Goal: Entertainment & Leisure: Browse casually

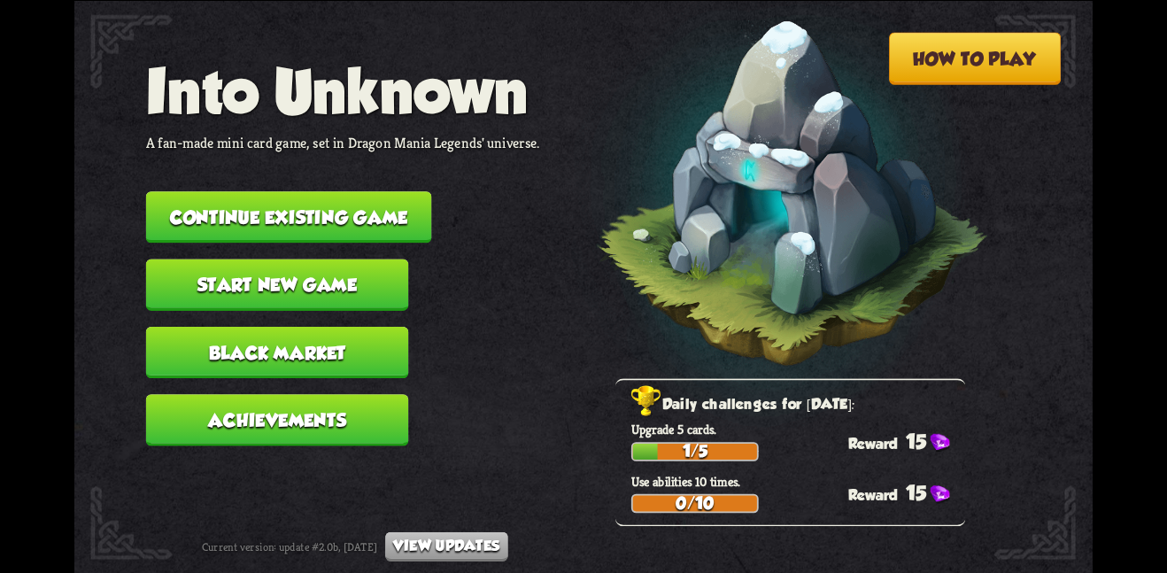
click at [327, 205] on button "Continue existing game" at bounding box center [289, 216] width 286 height 51
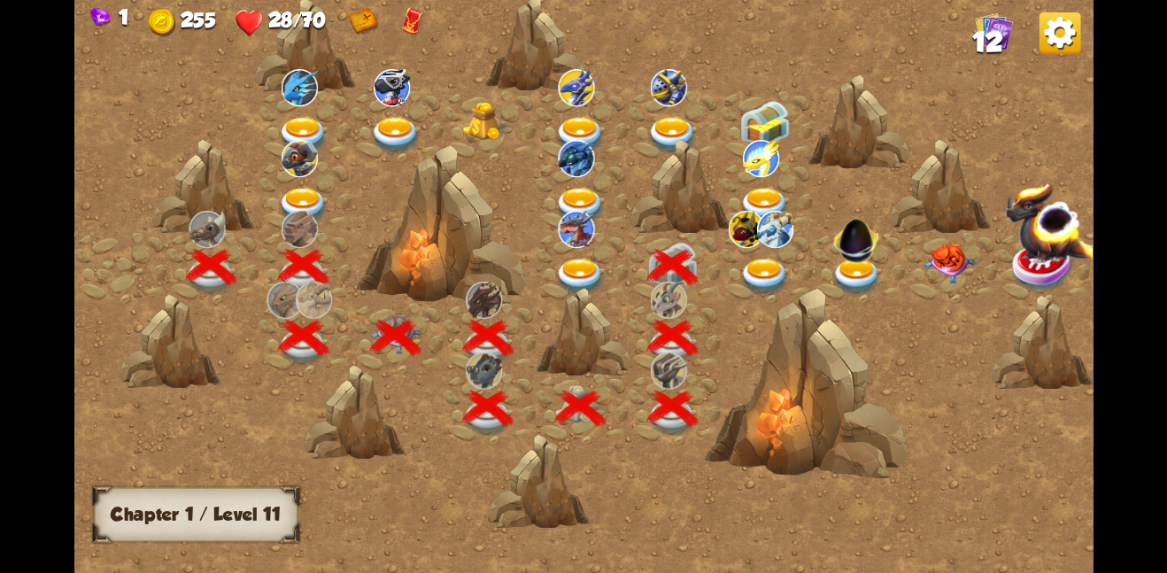
scroll to position [0, 269]
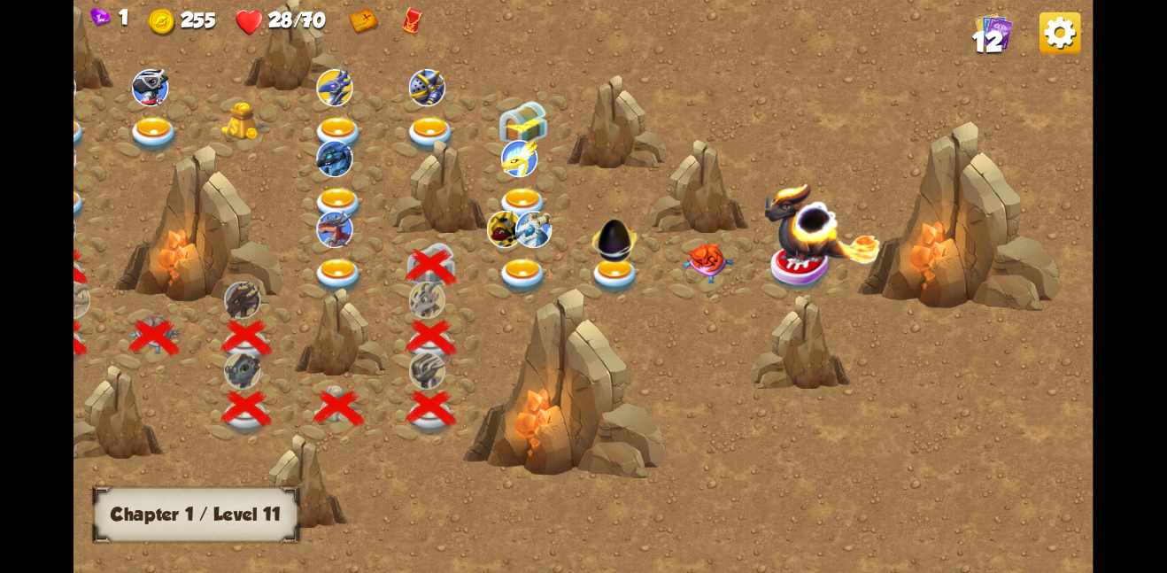
click at [525, 274] on img at bounding box center [523, 276] width 51 height 37
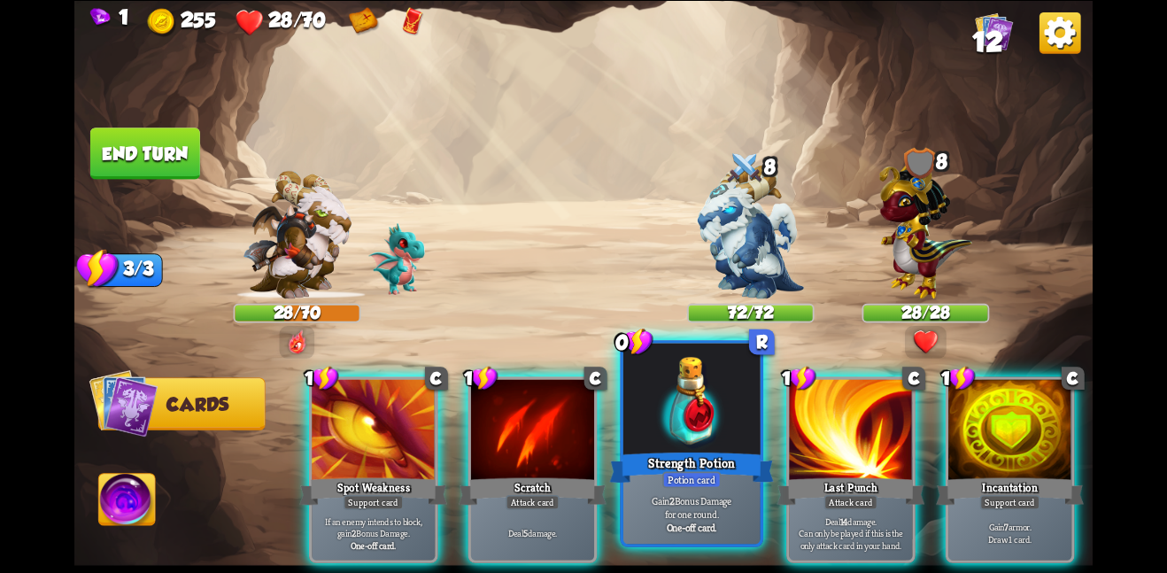
click at [690, 427] on div at bounding box center [691, 400] width 137 height 115
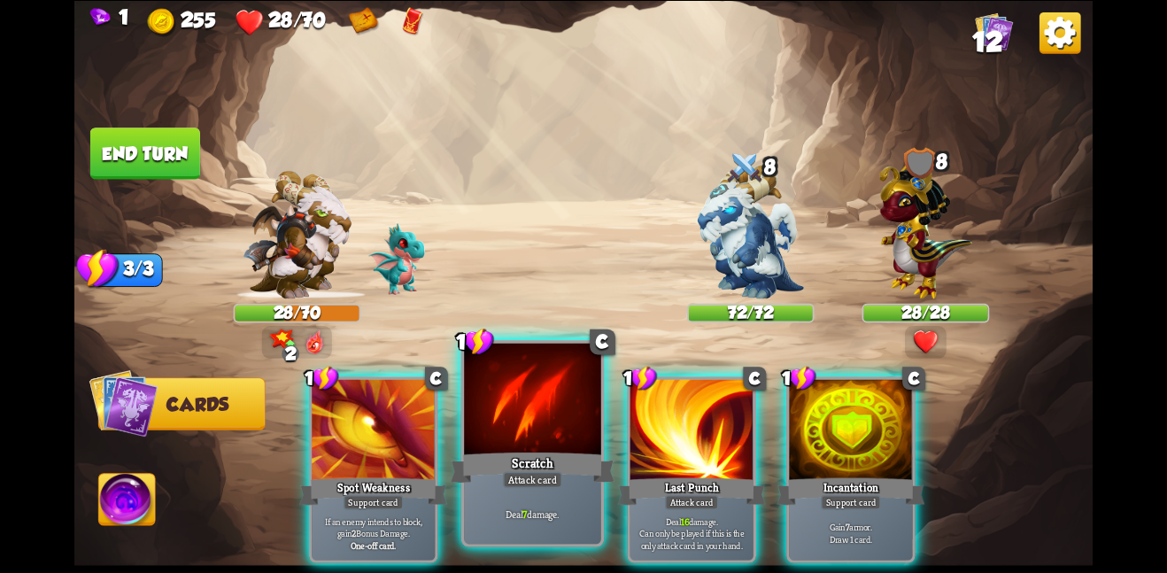
click at [519, 420] on div at bounding box center [532, 400] width 137 height 115
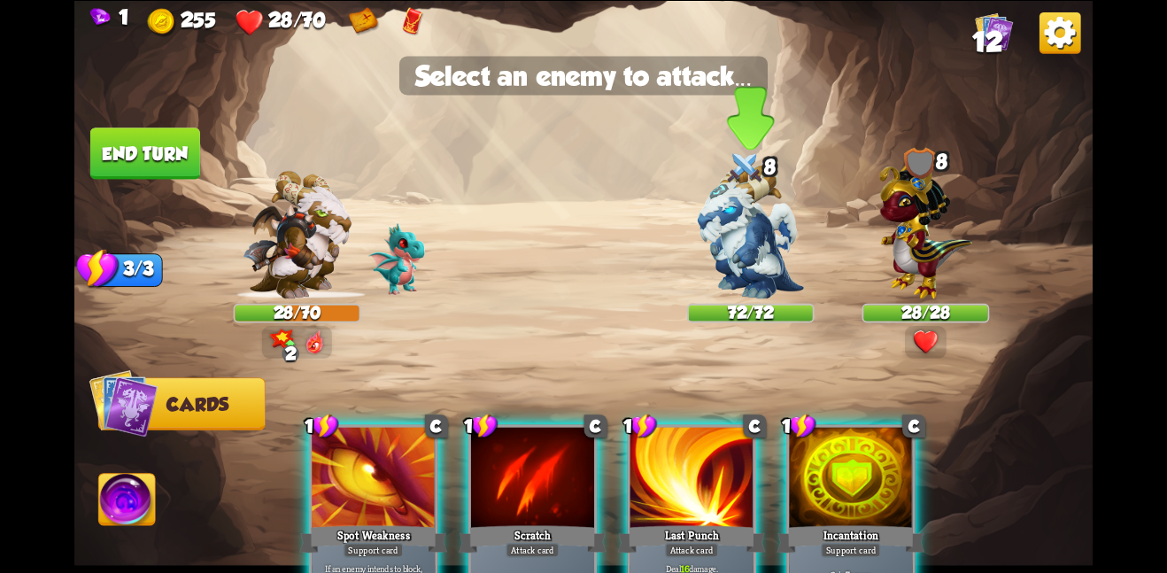
click at [748, 222] on img at bounding box center [751, 232] width 106 height 134
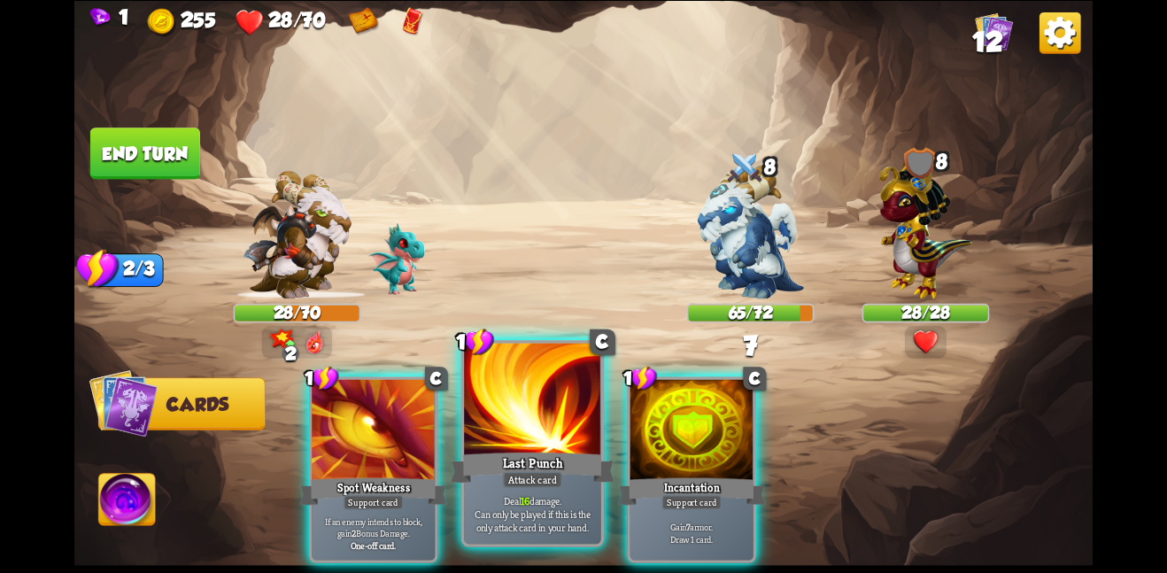
click at [552, 403] on div at bounding box center [532, 400] width 137 height 115
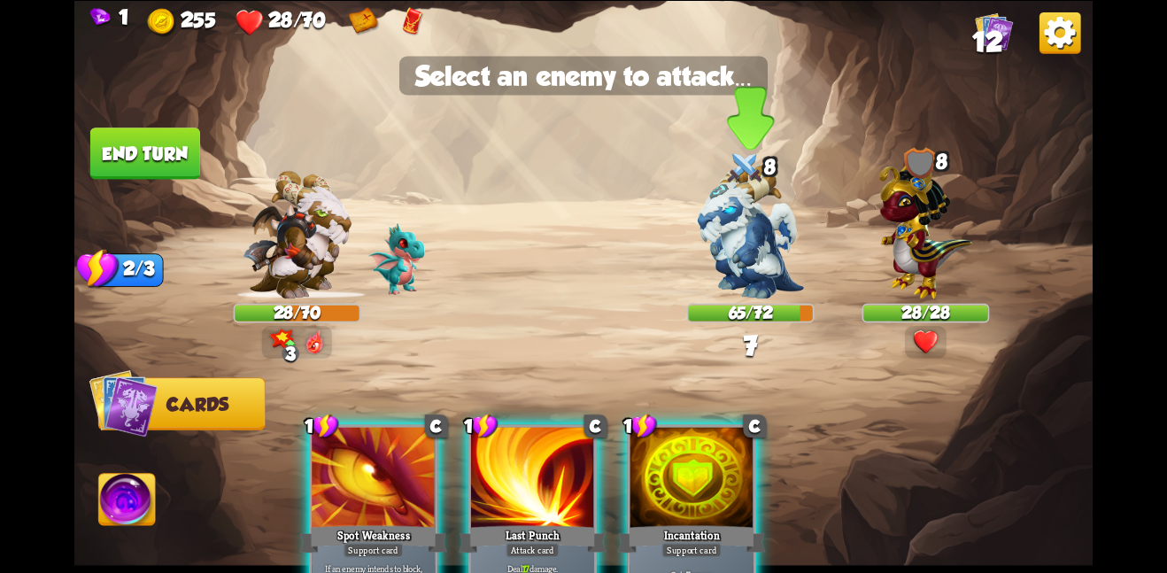
click at [736, 271] on img at bounding box center [751, 232] width 106 height 134
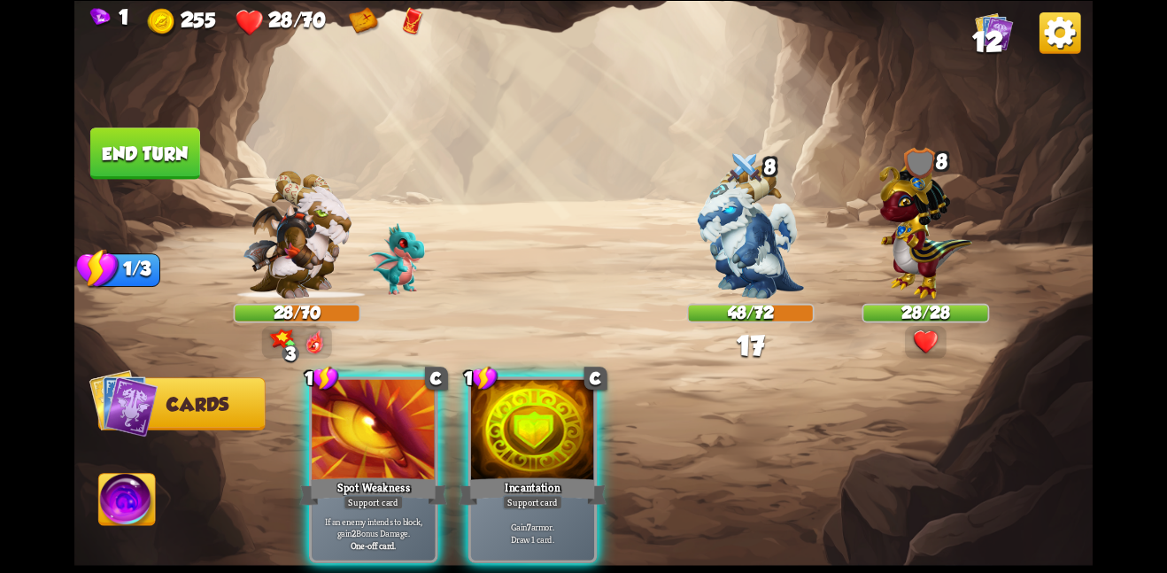
click at [153, 137] on button "End turn" at bounding box center [145, 152] width 110 height 51
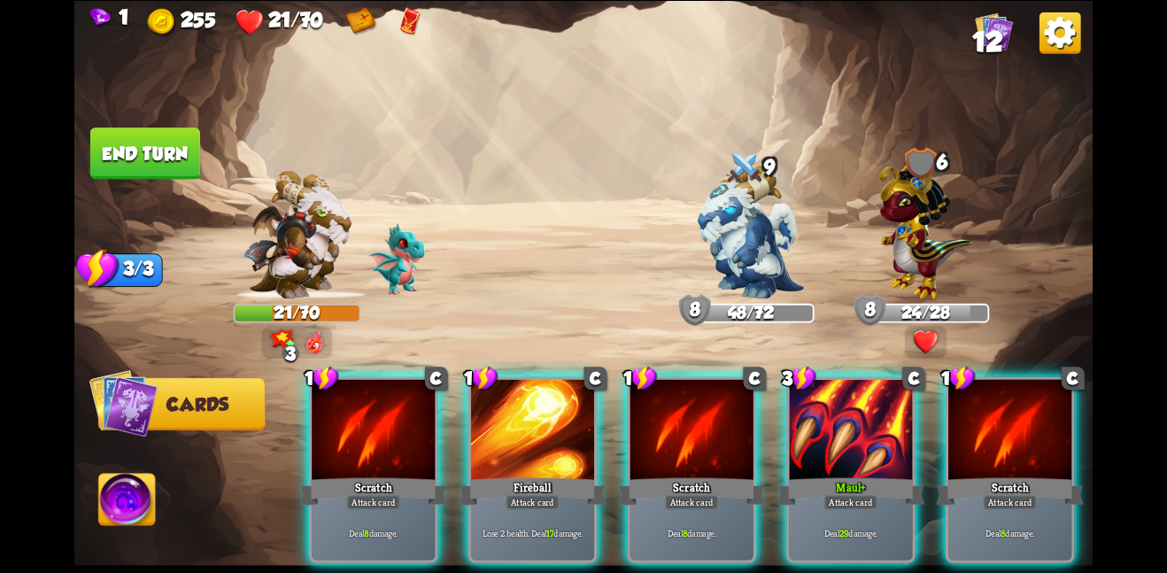
click at [779, 503] on div "1 C Scratch Attack card Deal 8 damage. 1 C Fireball Attack card Lose 2 health. …" at bounding box center [685, 445] width 815 height 255
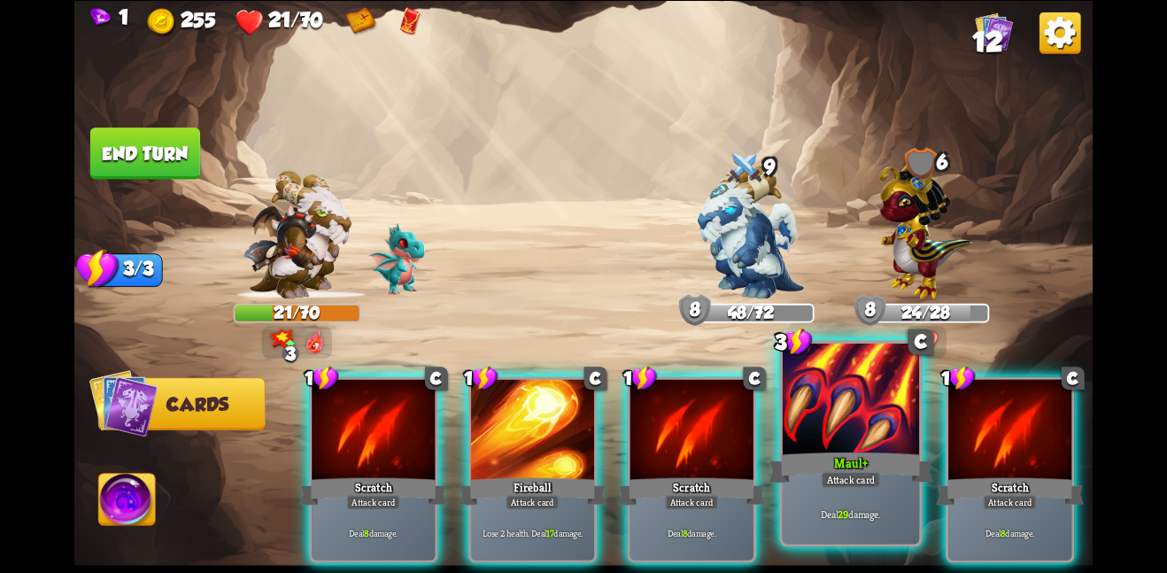
click at [847, 436] on div at bounding box center [851, 400] width 137 height 115
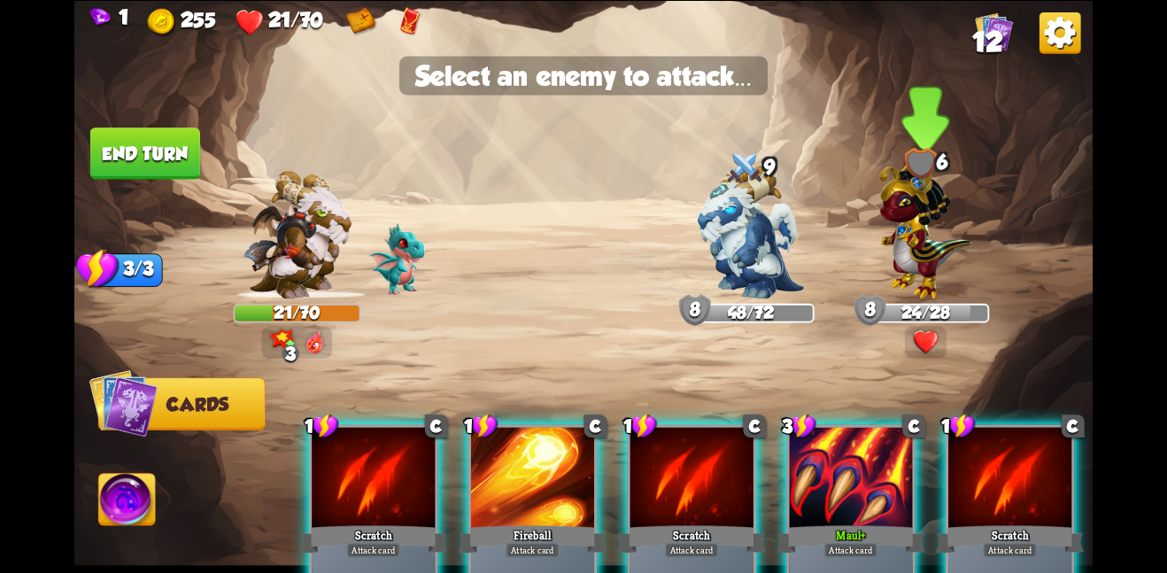
click at [914, 246] on img at bounding box center [925, 225] width 93 height 145
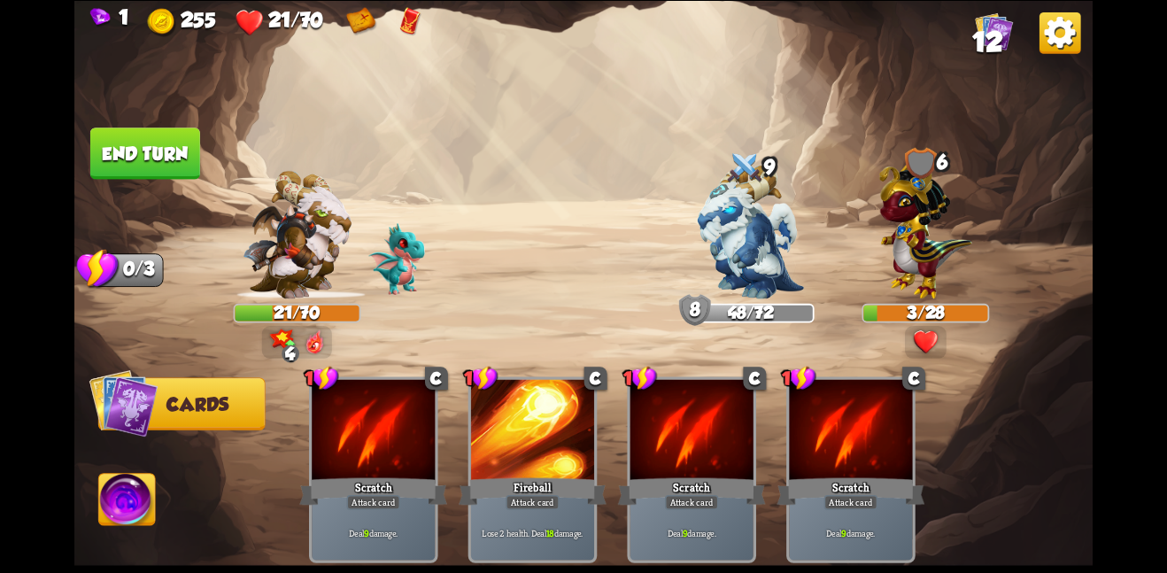
click at [142, 148] on button "End turn" at bounding box center [145, 152] width 110 height 51
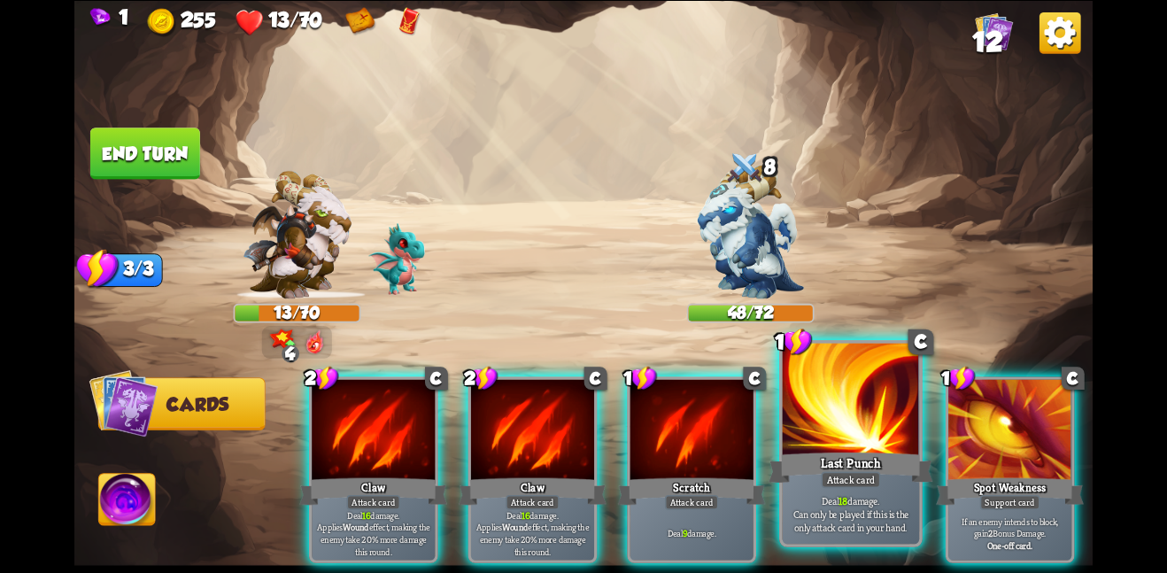
click at [799, 478] on div "Last Punch" at bounding box center [850, 467] width 164 height 36
click at [828, 382] on div at bounding box center [851, 400] width 137 height 115
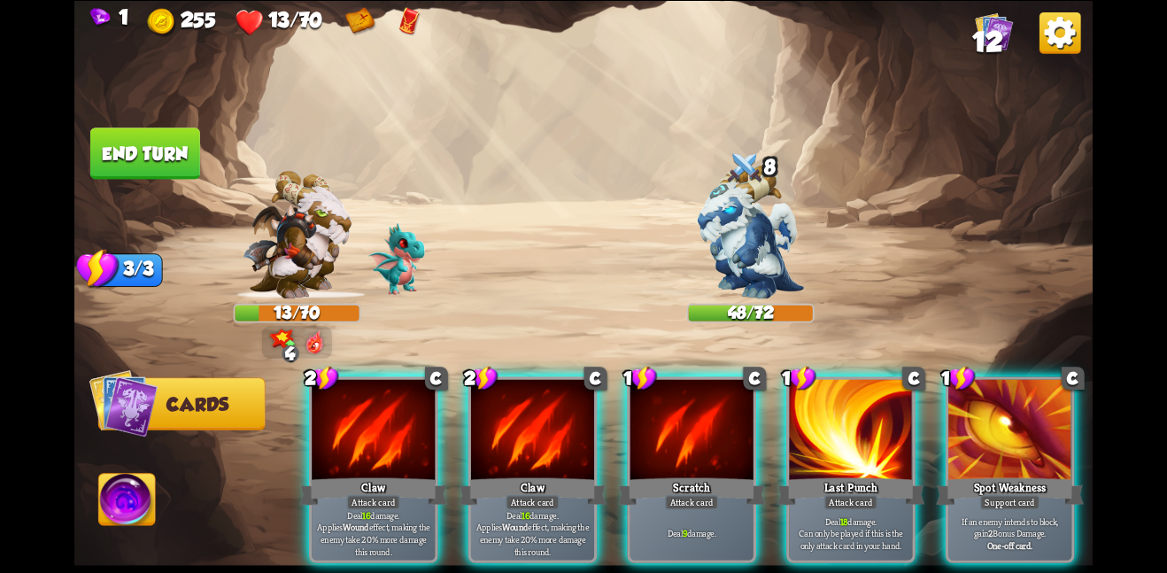
click at [740, 269] on img at bounding box center [751, 232] width 106 height 134
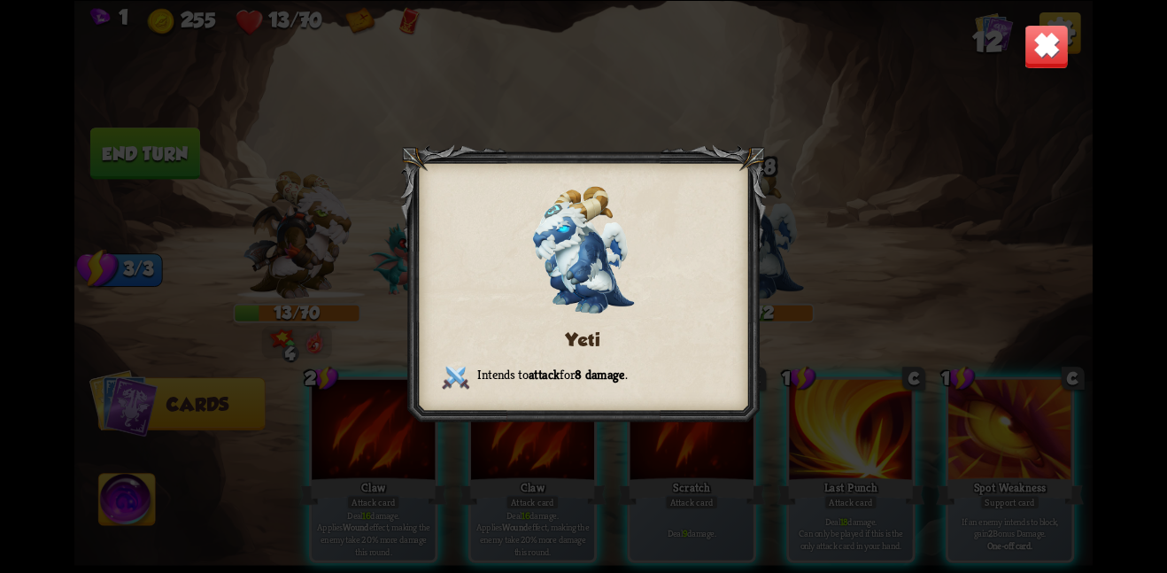
click at [1056, 53] on img at bounding box center [1046, 46] width 44 height 44
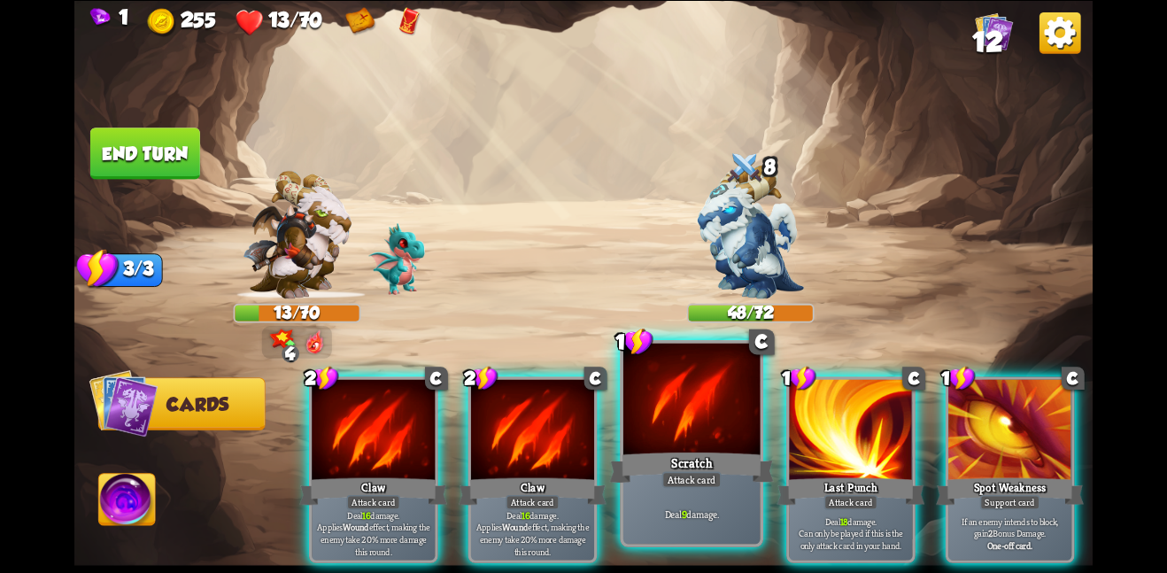
click at [702, 436] on div at bounding box center [691, 400] width 137 height 115
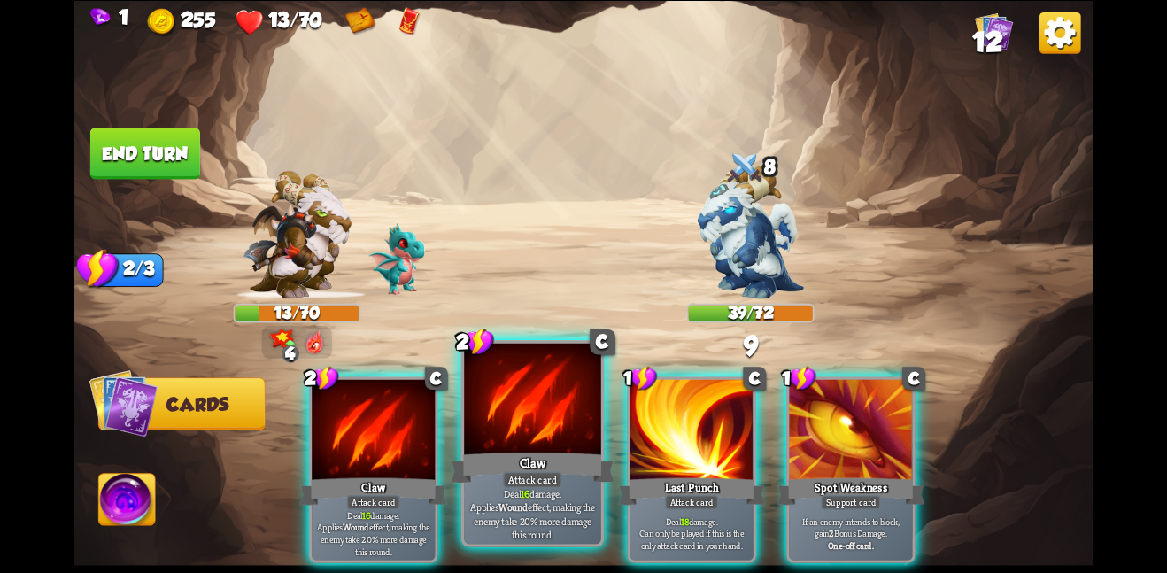
click at [513, 422] on div at bounding box center [532, 400] width 137 height 115
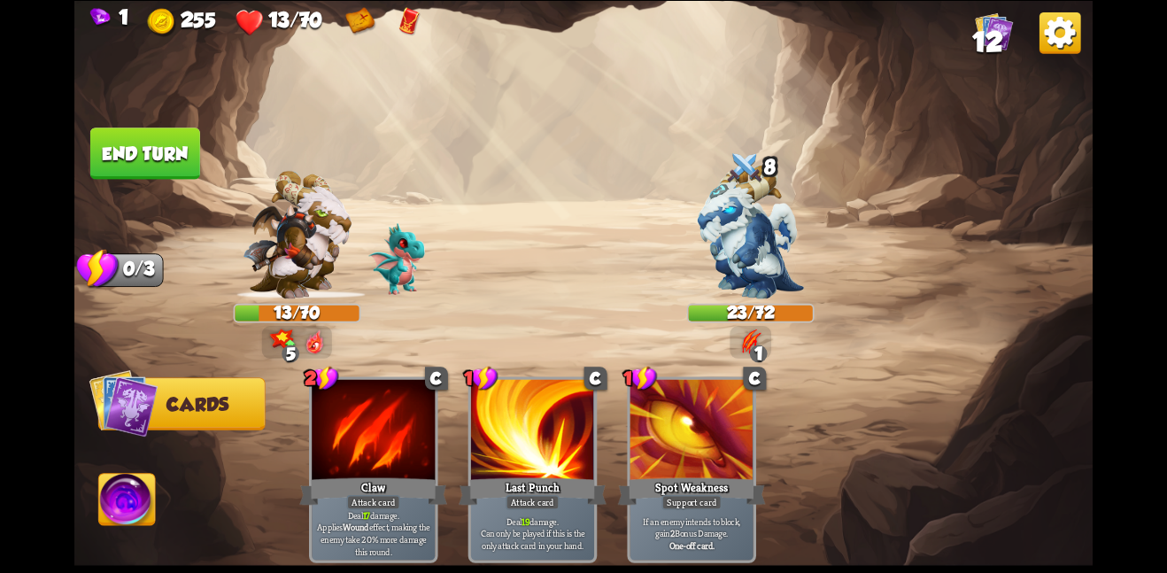
click at [146, 151] on button "End turn" at bounding box center [145, 152] width 110 height 51
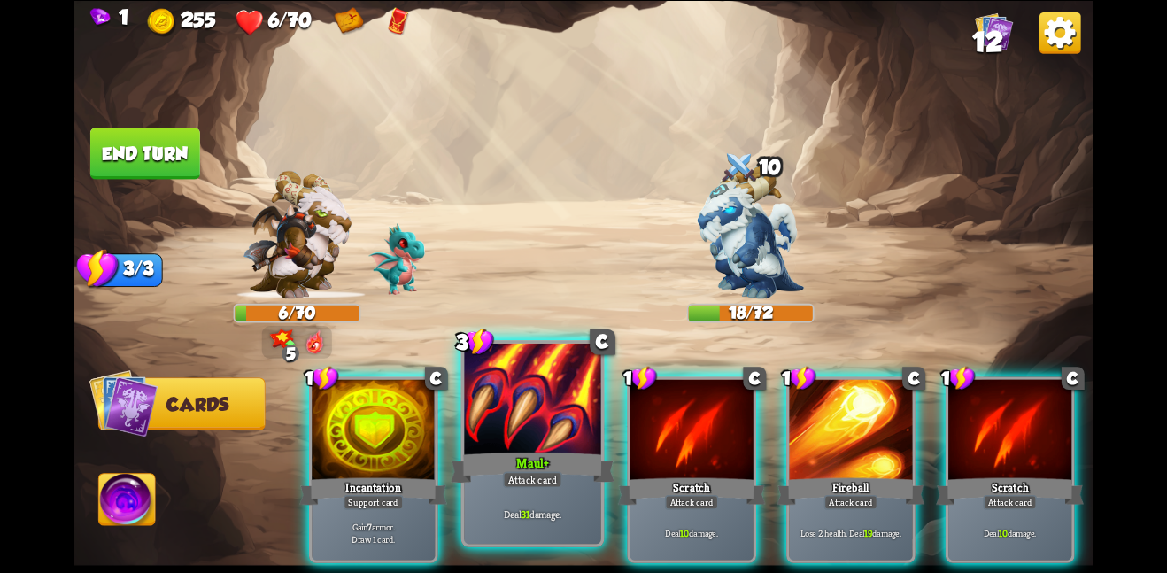
click at [539, 495] on div "Deal 31 damage." at bounding box center [532, 512] width 137 height 59
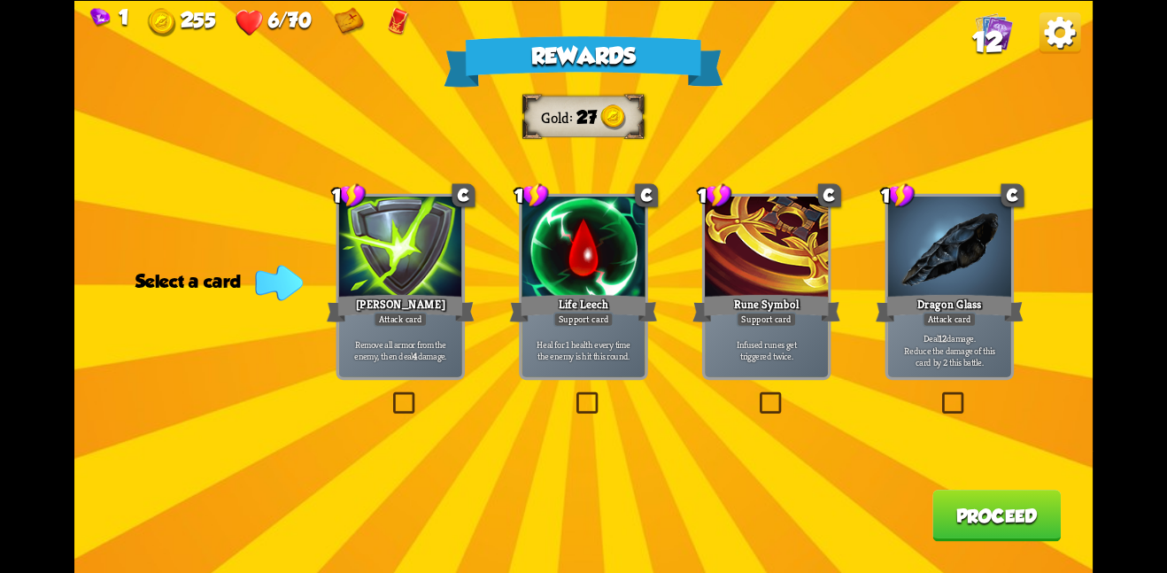
click at [433, 286] on div at bounding box center [400, 249] width 123 height 104
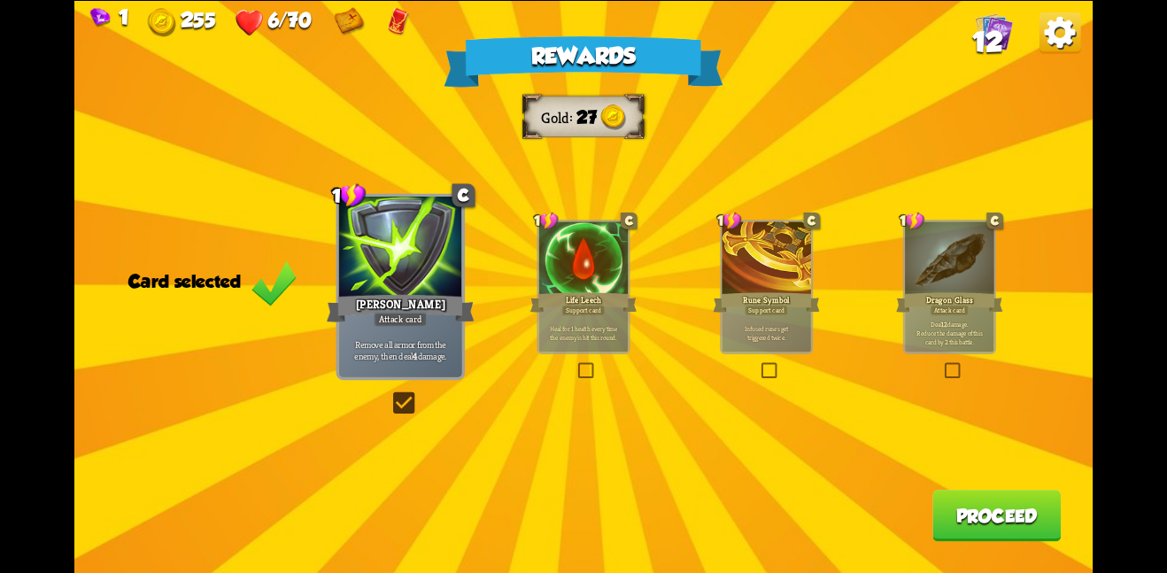
click at [1012, 525] on button "Proceed" at bounding box center [996, 515] width 128 height 51
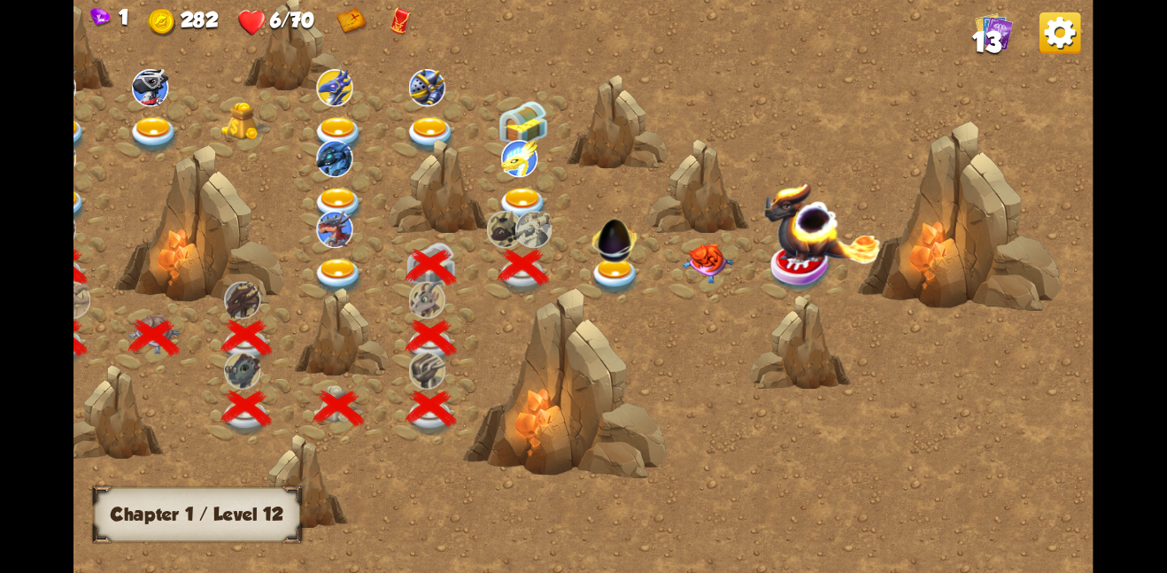
click at [605, 266] on img at bounding box center [615, 276] width 51 height 37
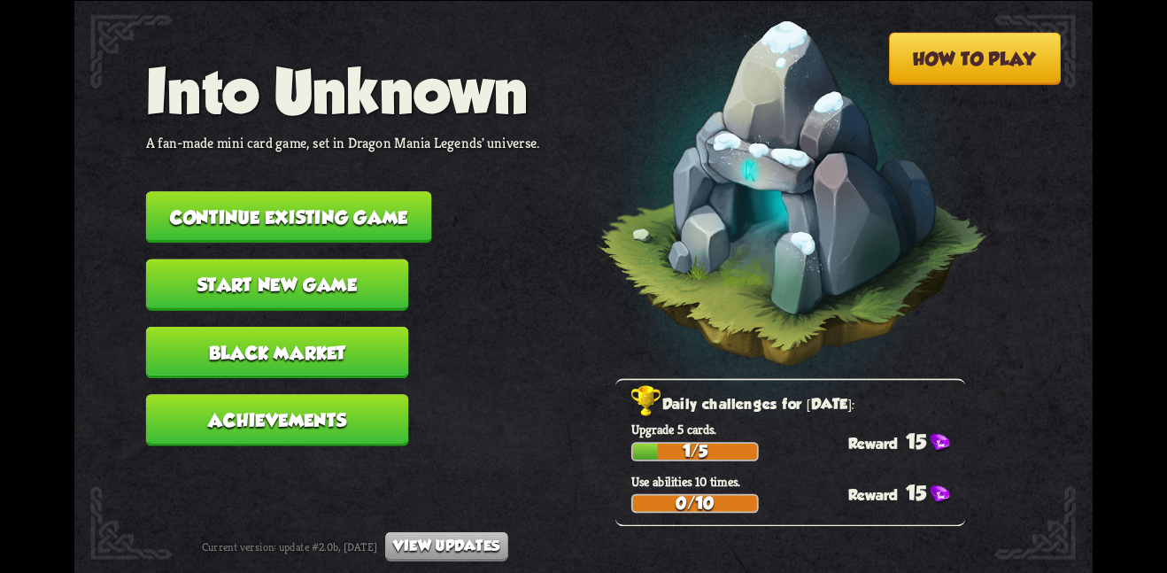
click at [296, 204] on button "Continue existing game" at bounding box center [289, 216] width 286 height 51
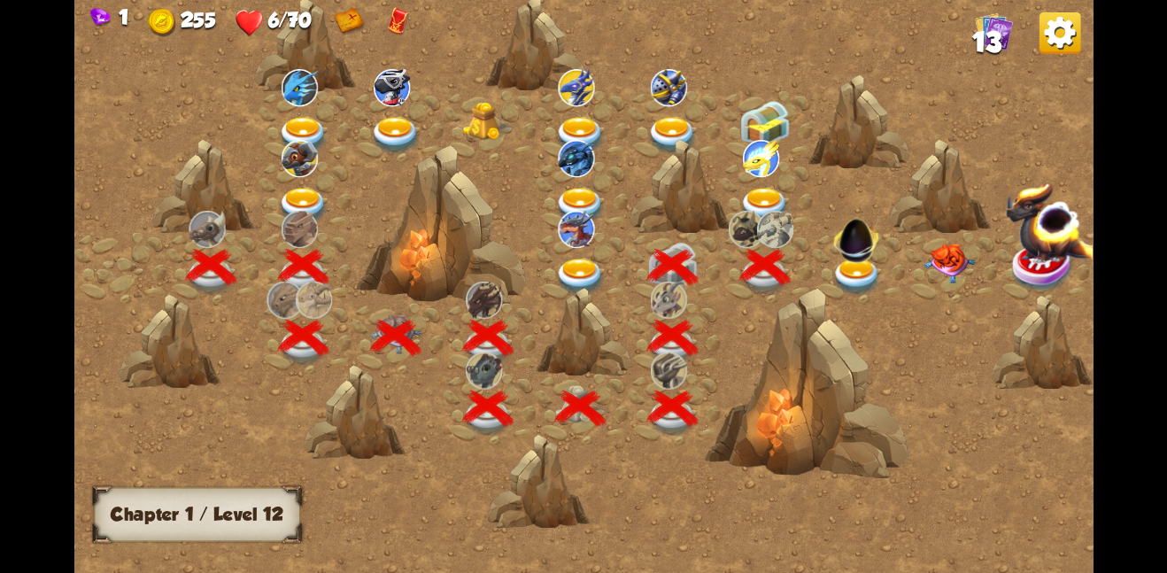
scroll to position [0, 269]
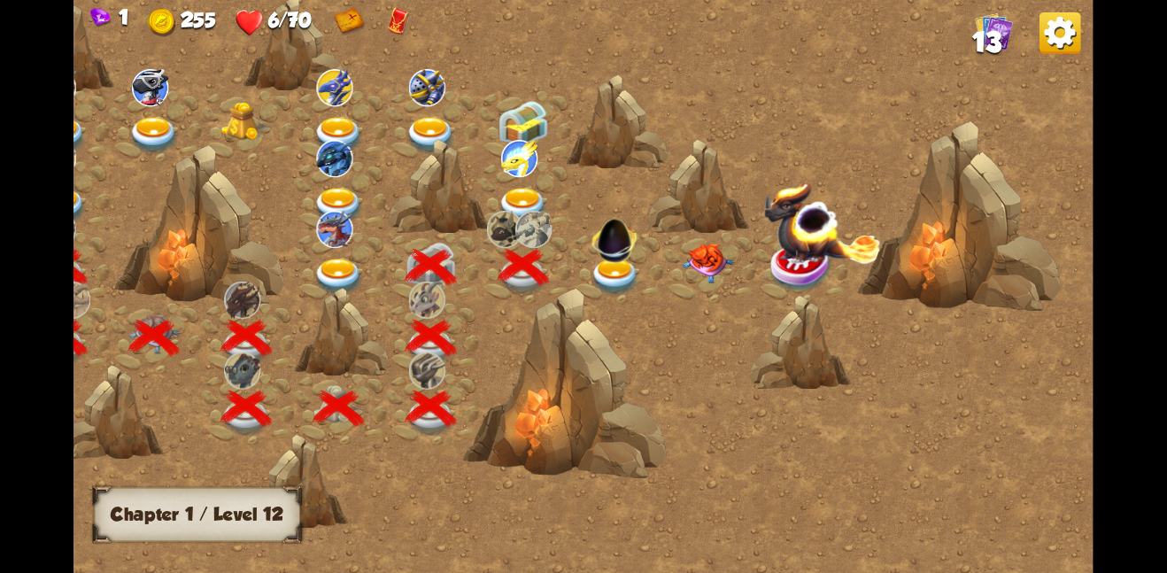
click at [521, 195] on img at bounding box center [523, 205] width 51 height 37
click at [614, 270] on img at bounding box center [615, 276] width 51 height 37
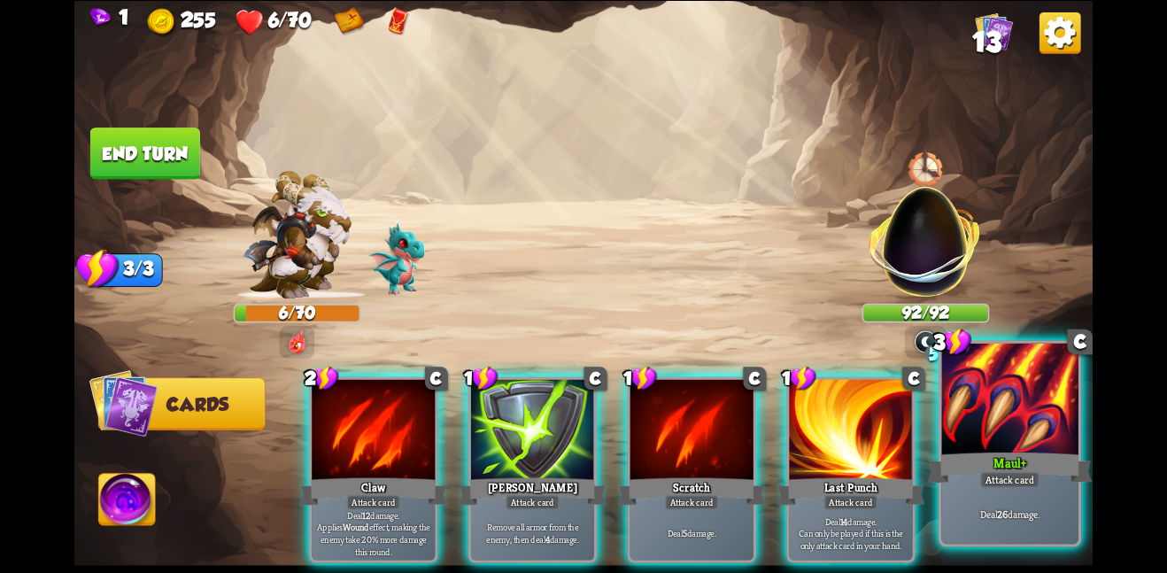
click at [1016, 398] on div at bounding box center [1009, 400] width 137 height 115
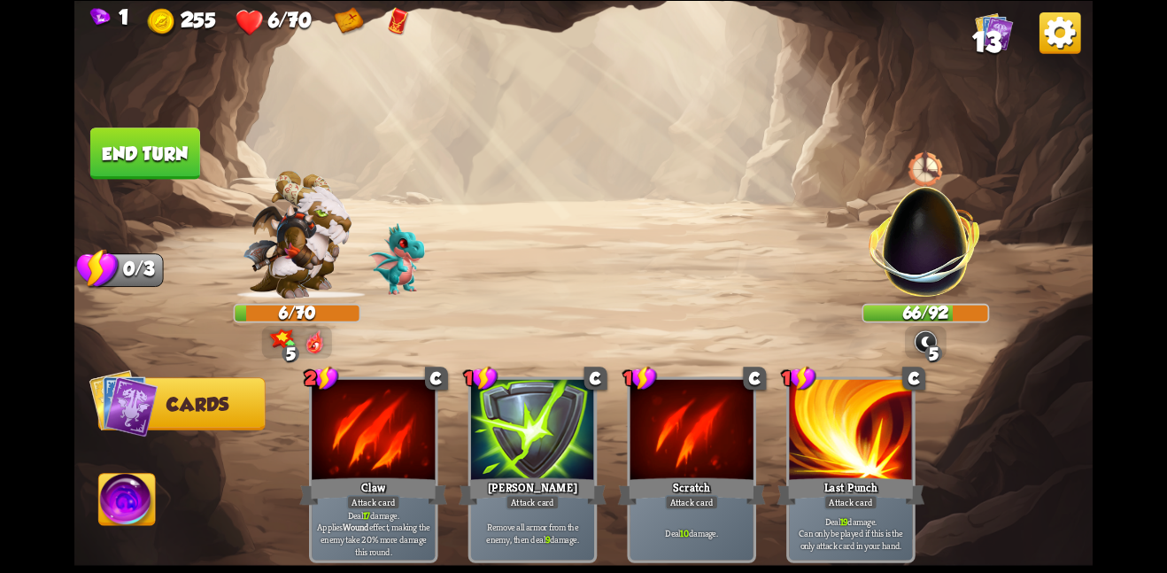
click at [189, 148] on button "End turn" at bounding box center [145, 152] width 110 height 51
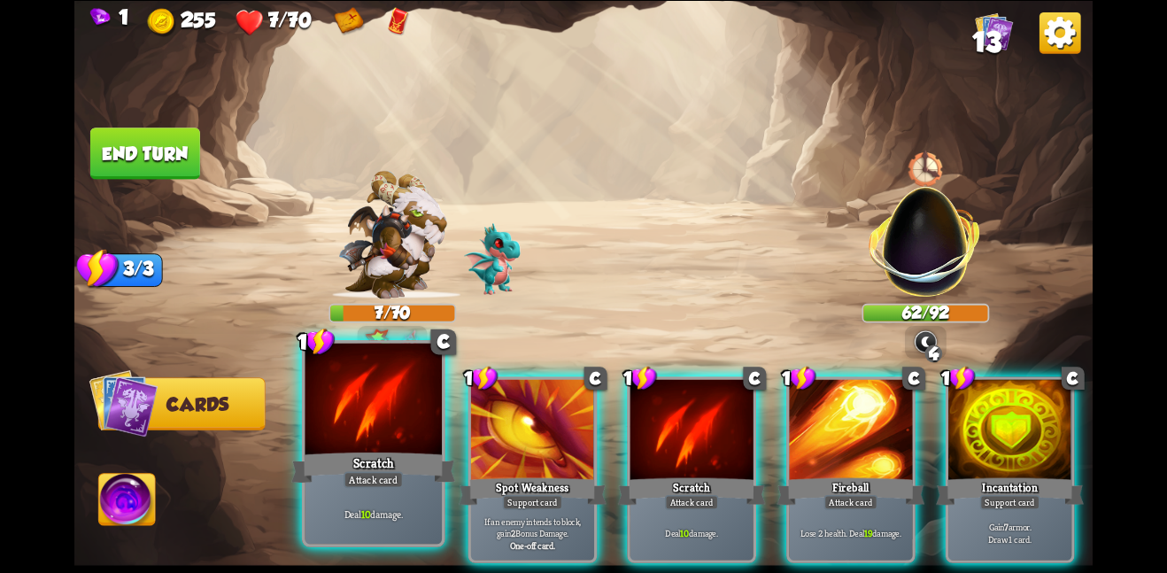
click at [375, 420] on div at bounding box center [373, 400] width 137 height 115
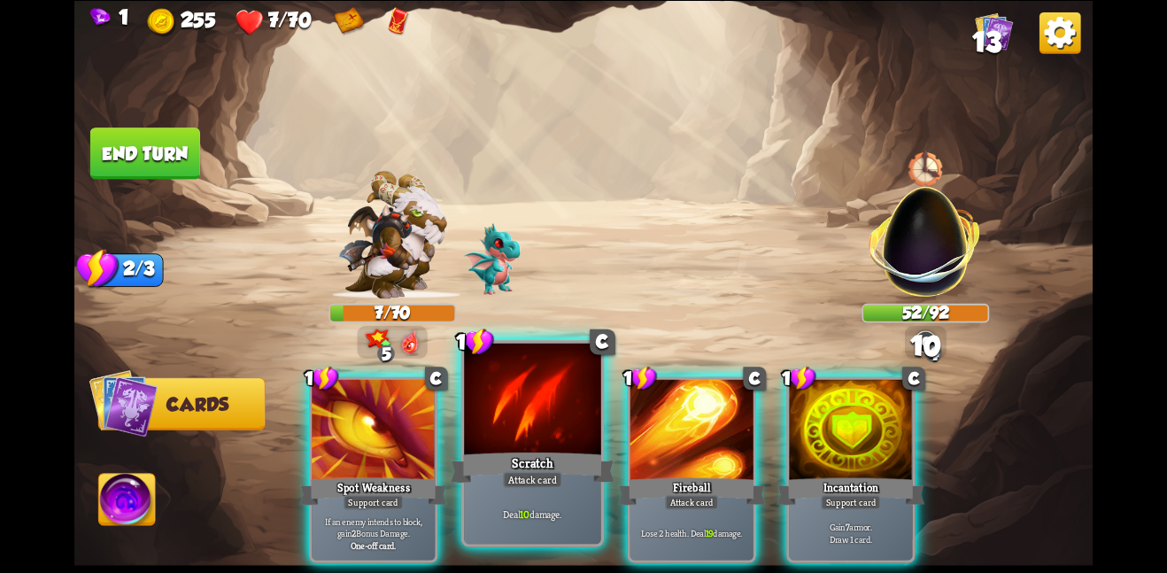
click at [498, 447] on div at bounding box center [532, 400] width 137 height 115
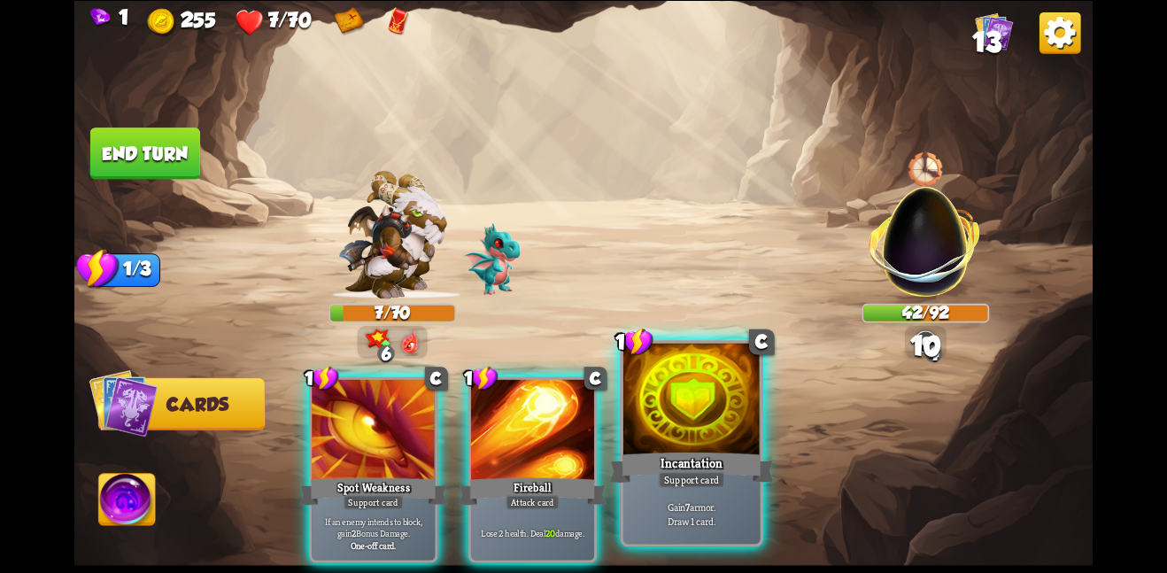
click at [667, 468] on div "Incantation" at bounding box center [691, 467] width 164 height 36
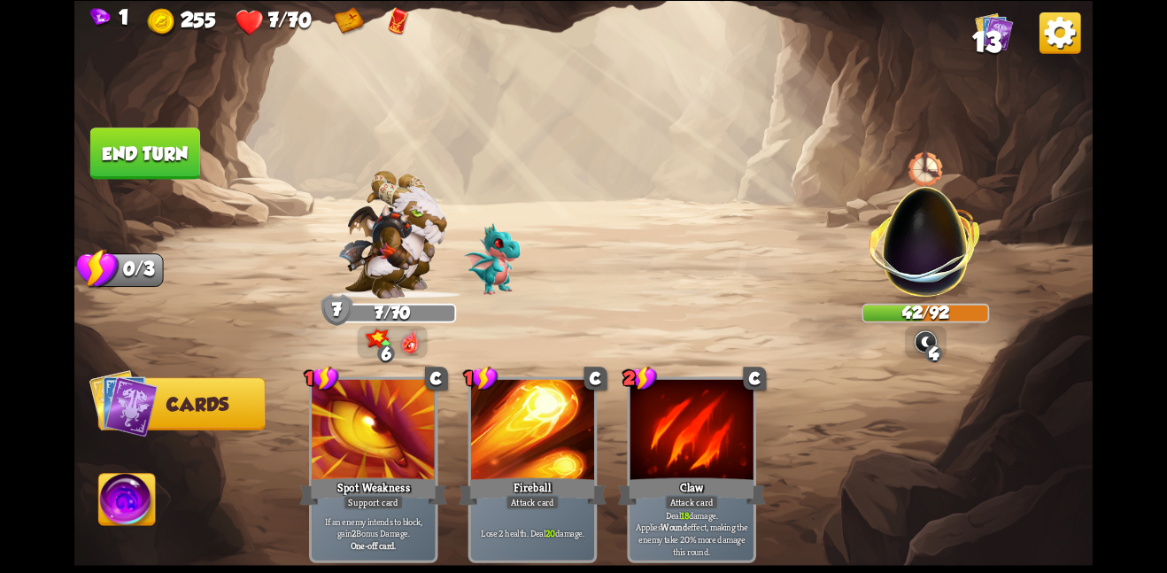
click at [151, 132] on button "End turn" at bounding box center [145, 152] width 110 height 51
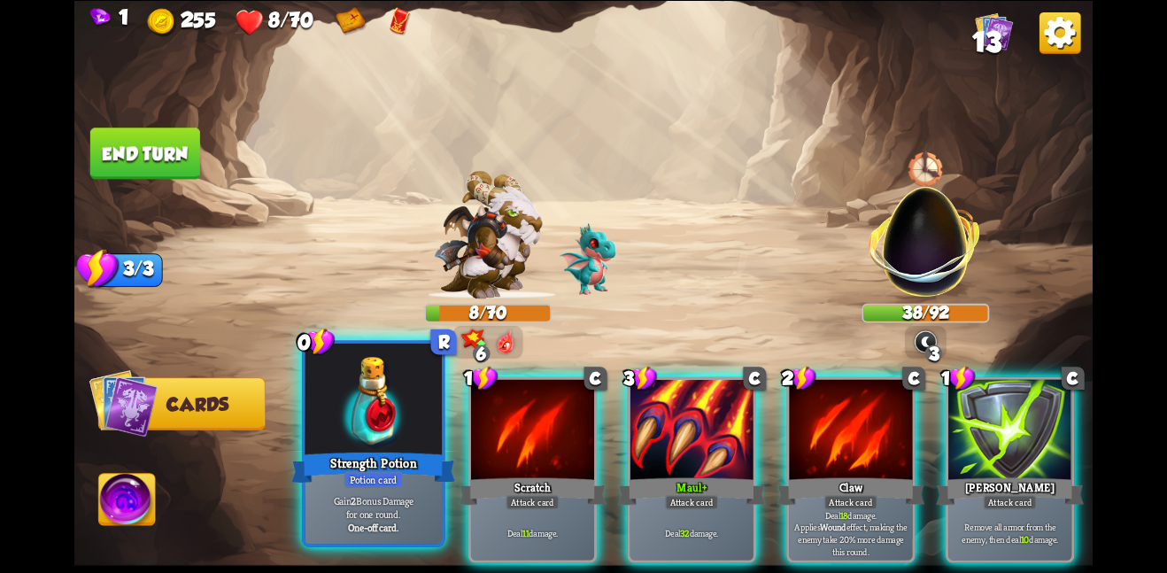
click at [385, 421] on div at bounding box center [373, 400] width 137 height 115
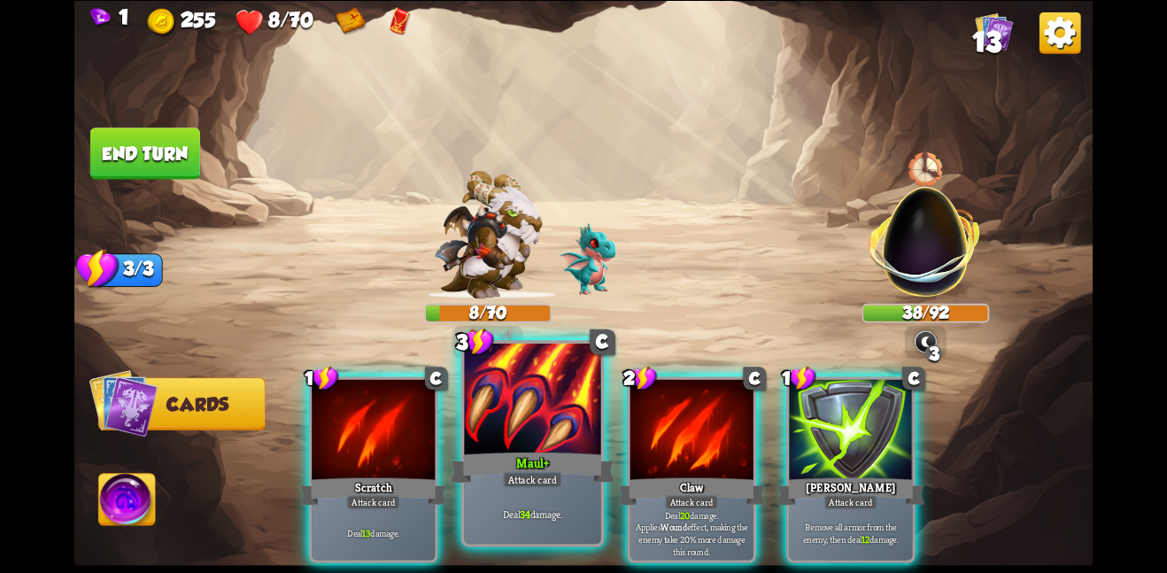
click at [477, 428] on div at bounding box center [532, 400] width 137 height 115
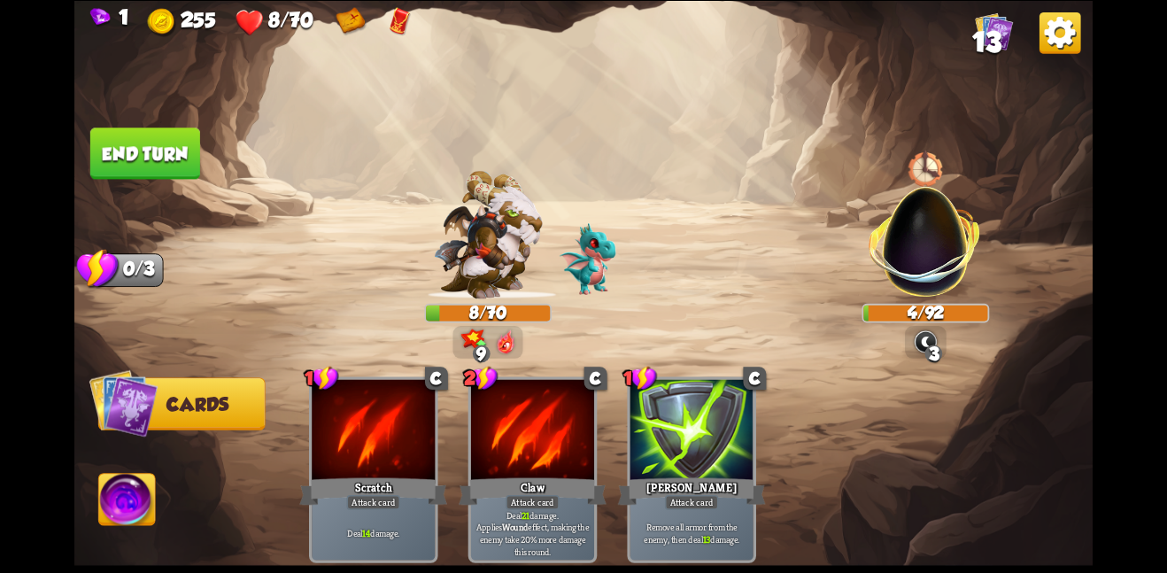
click at [155, 145] on button "End turn" at bounding box center [145, 152] width 110 height 51
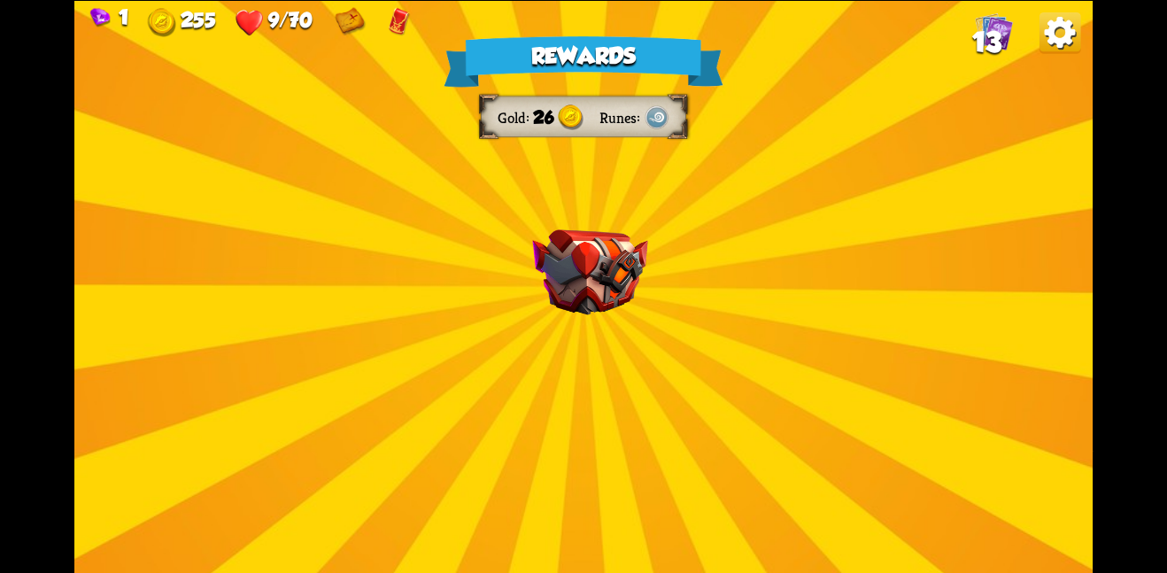
click at [671, 297] on div "Rewards Gold 26 Runes Select a card 1 C Poisoned Claw Attack card Deal 7 damage…" at bounding box center [583, 286] width 1018 height 573
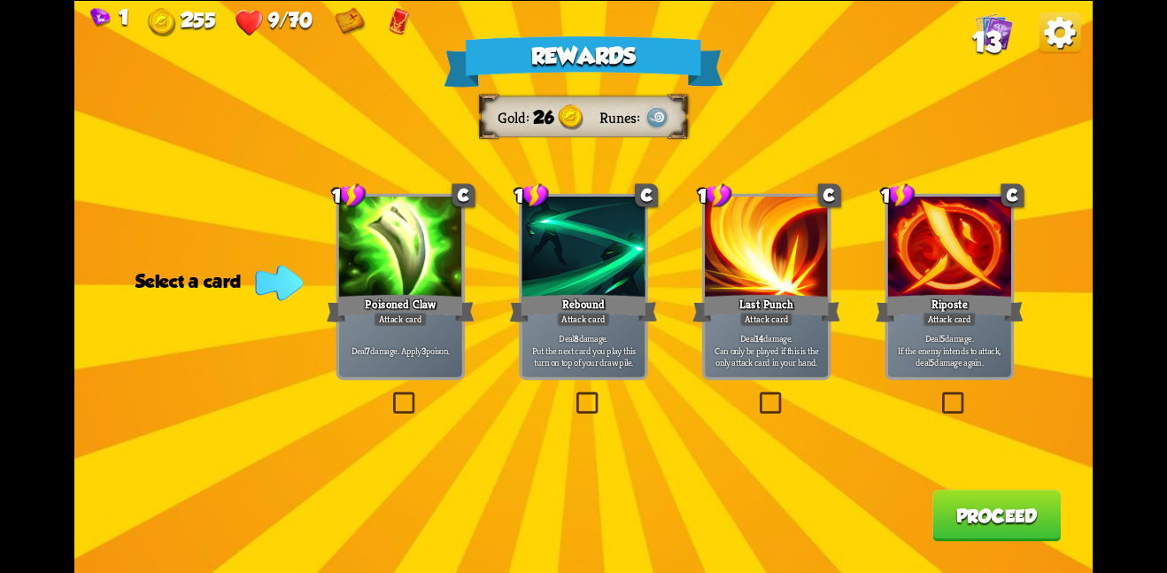
click at [779, 357] on span "Can only be played if this is the only attack card in your hand." at bounding box center [766, 356] width 117 height 24
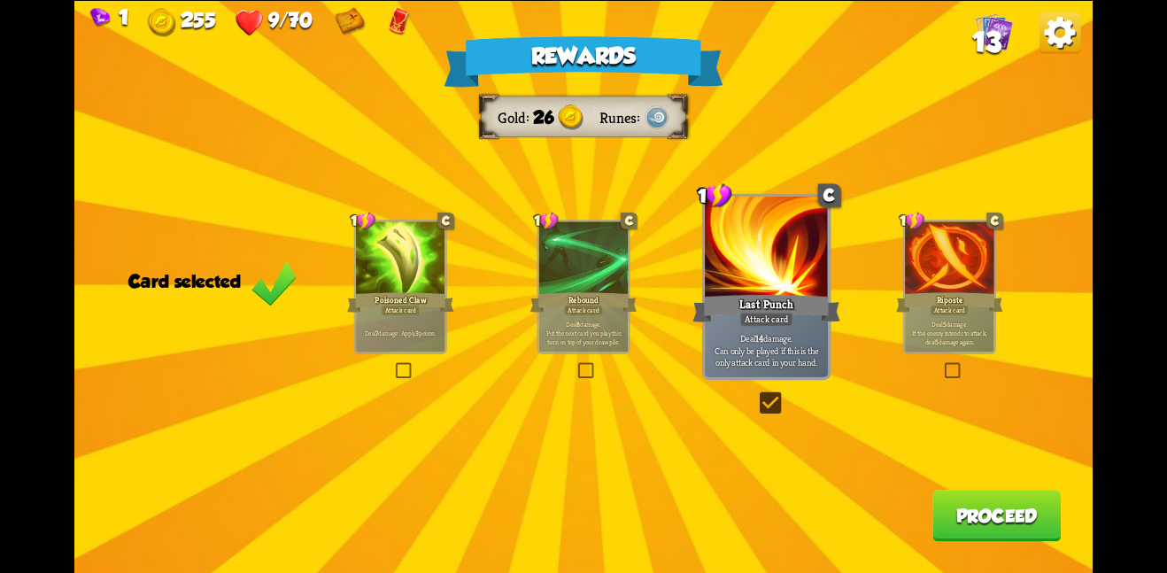
click at [1019, 514] on button "Proceed" at bounding box center [996, 515] width 128 height 51
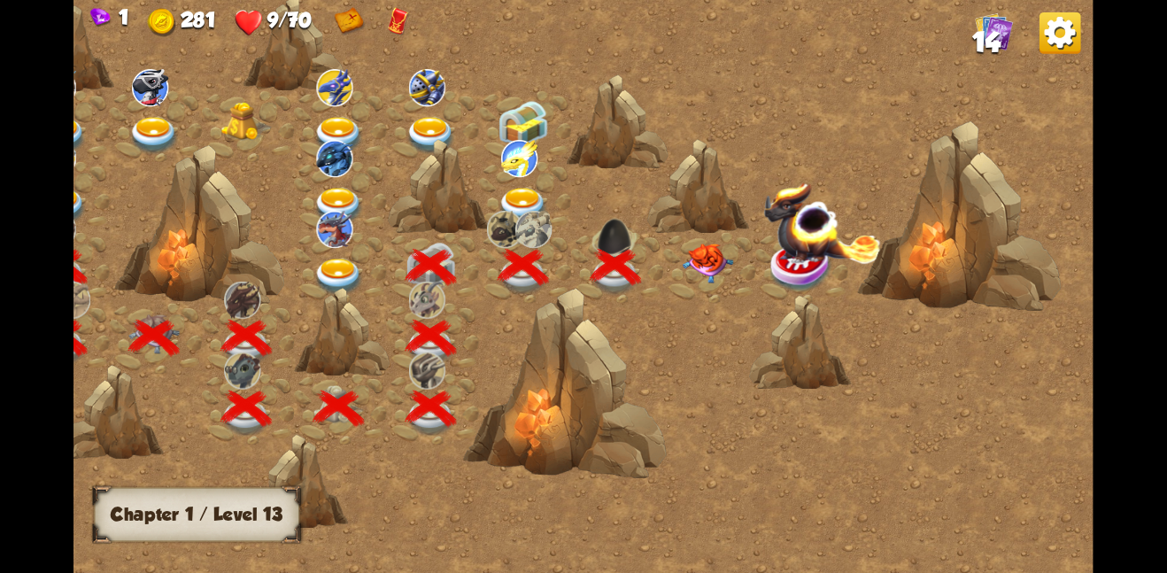
click at [705, 253] on img at bounding box center [707, 263] width 51 height 40
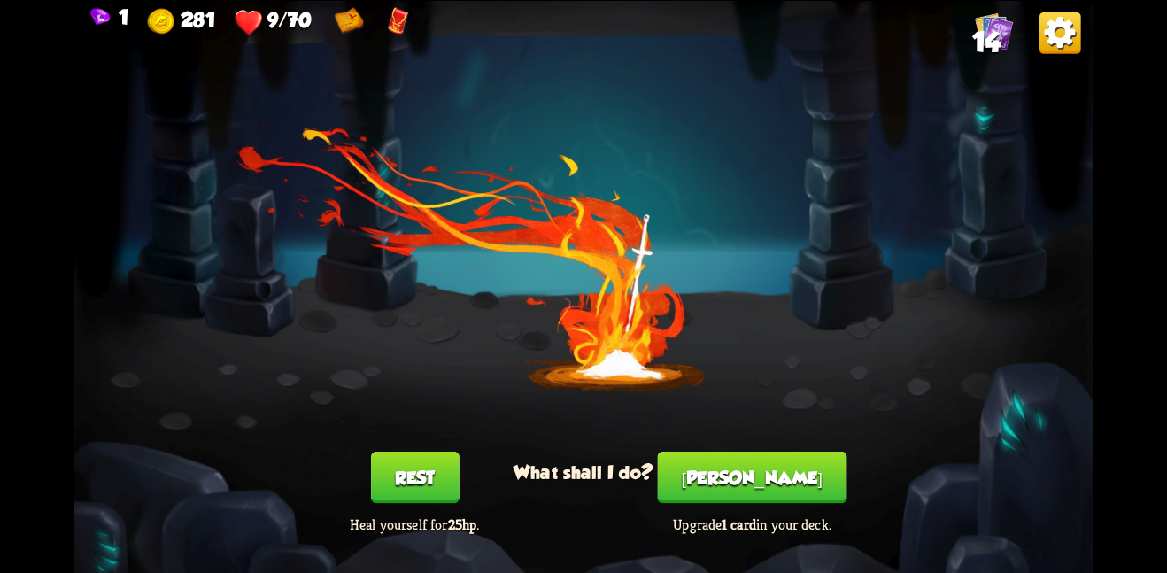
click at [429, 471] on button "Rest" at bounding box center [415, 477] width 89 height 51
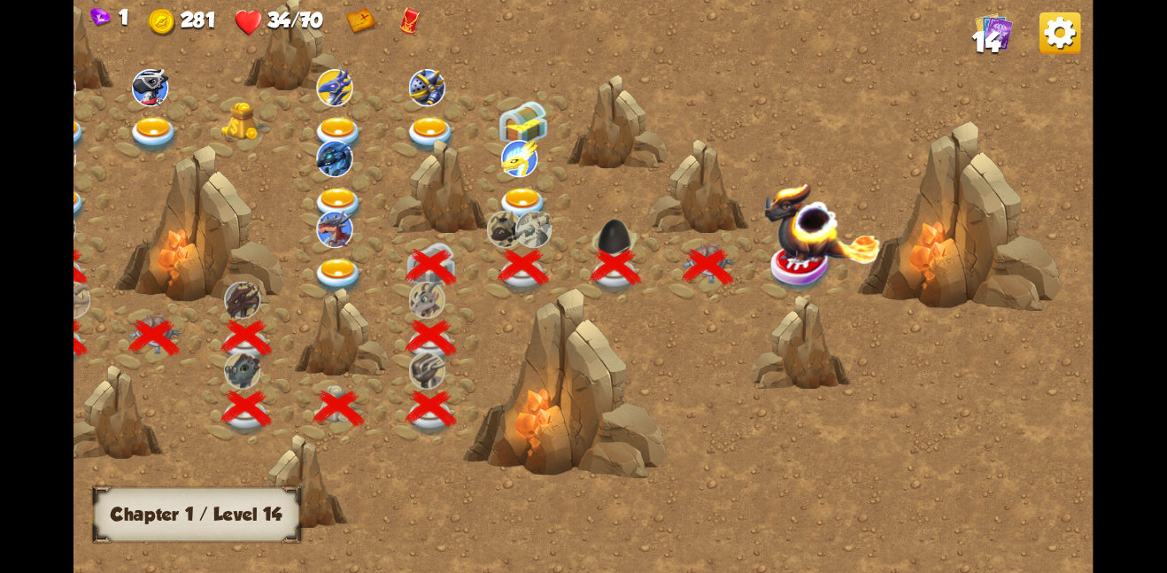
click at [791, 261] on img at bounding box center [822, 222] width 118 height 82
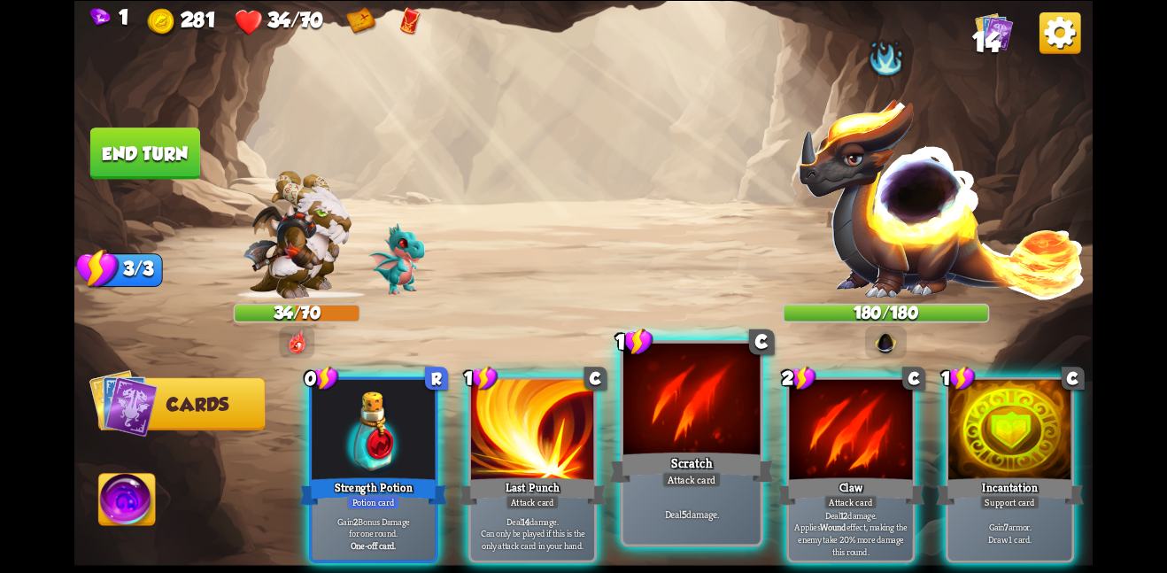
click at [672, 437] on div at bounding box center [691, 400] width 137 height 115
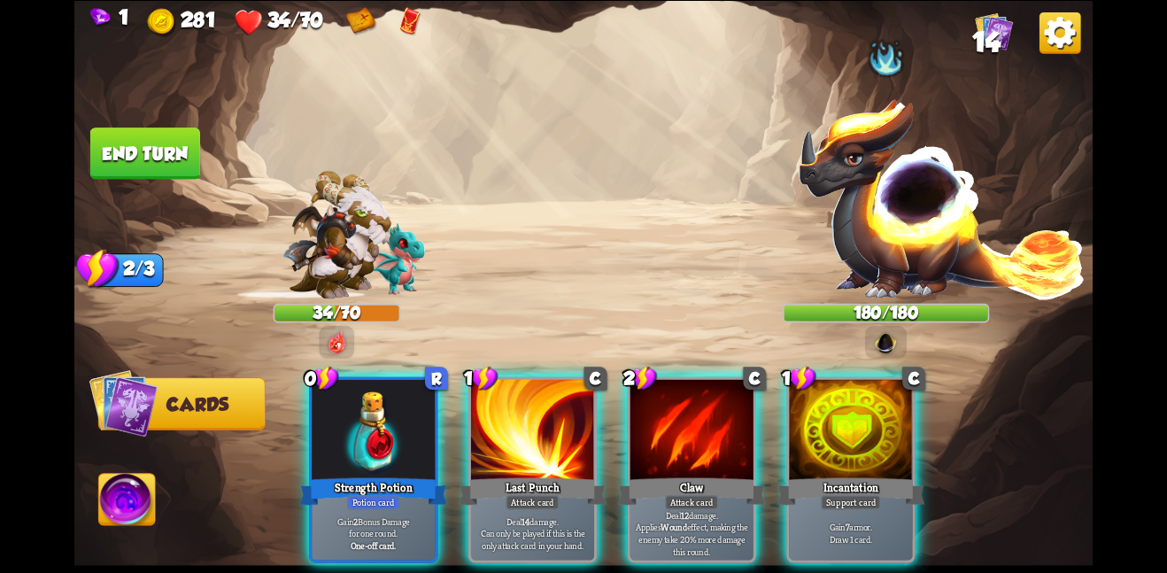
click at [672, 437] on div at bounding box center [691, 431] width 123 height 104
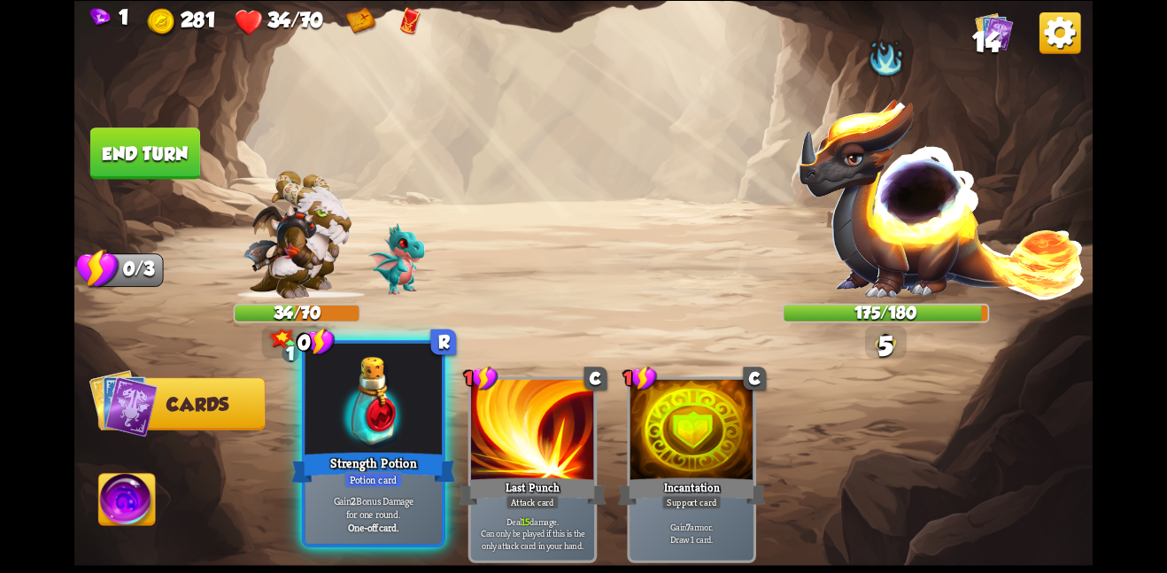
click at [377, 399] on div at bounding box center [373, 400] width 137 height 115
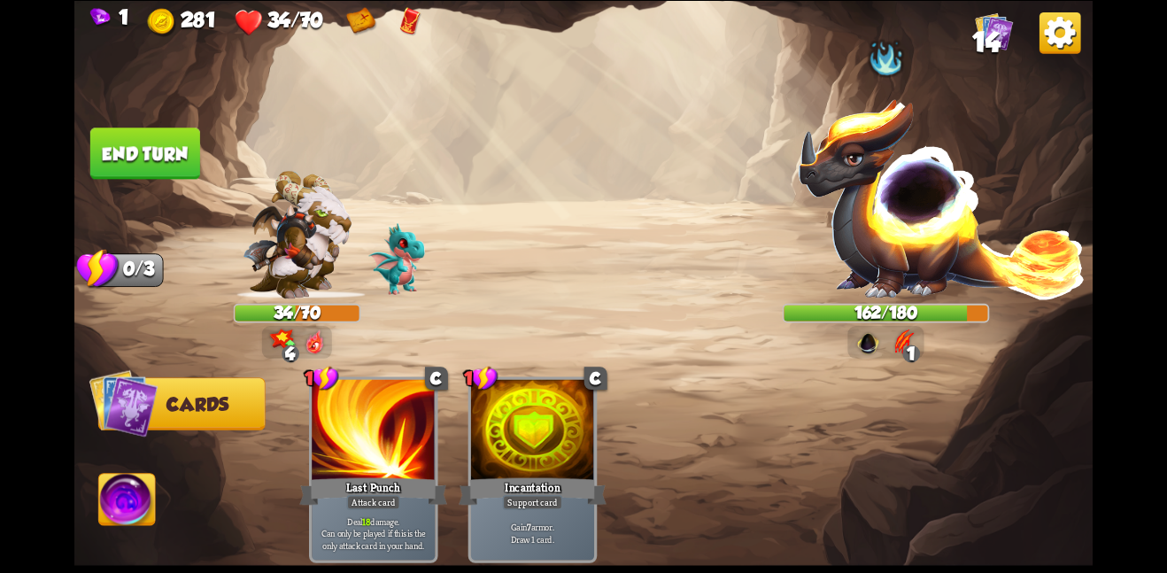
click at [148, 173] on button "End turn" at bounding box center [145, 152] width 110 height 51
